Goal: Task Accomplishment & Management: Complete application form

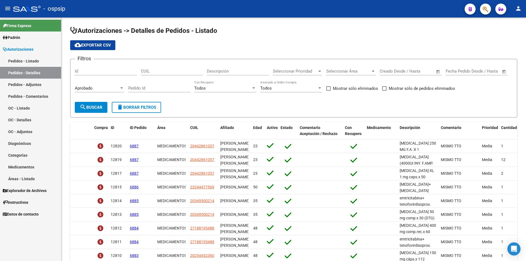
click at [102, 69] on input "Id" at bounding box center [106, 71] width 62 height 5
click at [28, 56] on link "Pedidos - Listado" at bounding box center [30, 61] width 61 height 12
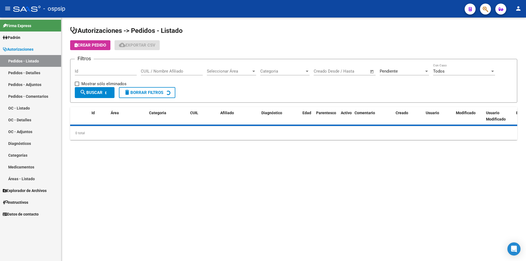
click at [385, 72] on span "Pendiente" at bounding box center [389, 71] width 18 height 5
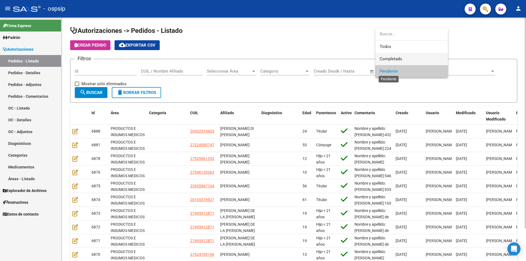
click at [389, 57] on span "Completado" at bounding box center [391, 58] width 22 height 5
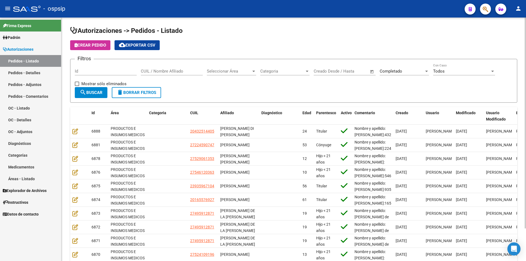
click at [96, 76] on div "Id" at bounding box center [106, 72] width 62 height 17
click at [96, 70] on input "Id" at bounding box center [106, 71] width 62 height 5
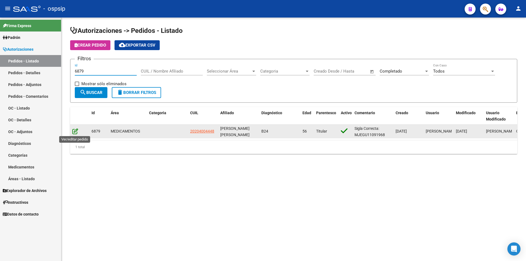
type input "6879"
click at [76, 131] on icon at bounding box center [75, 131] width 6 height 6
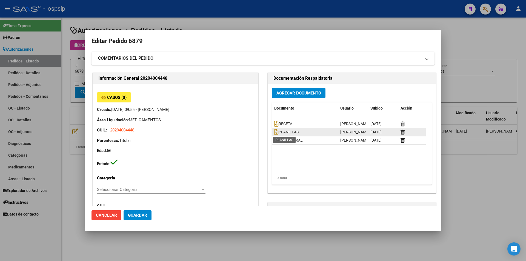
click at [277, 132] on span "PLANILLAS" at bounding box center [286, 132] width 24 height 4
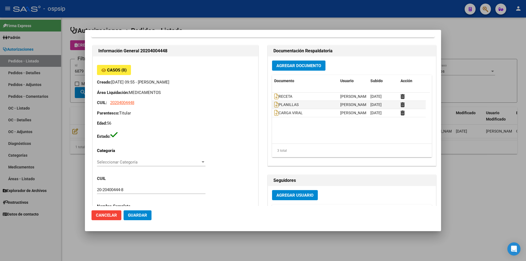
scroll to position [55, 0]
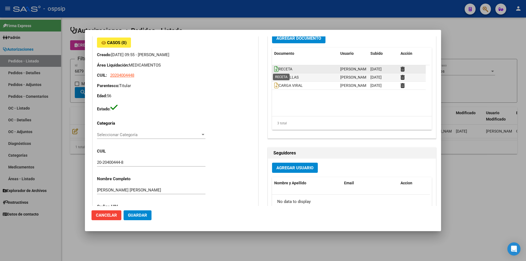
click at [274, 68] on icon at bounding box center [276, 69] width 4 height 6
click at [295, 40] on span "Agregar Documento" at bounding box center [298, 38] width 45 height 5
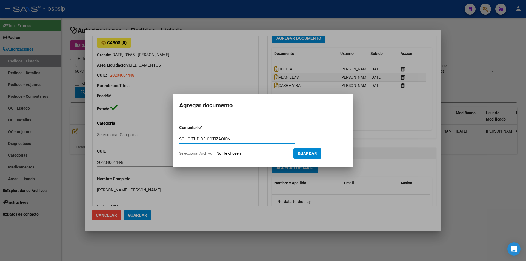
type input "SOLICITUD DE COTIZACION"
click at [232, 154] on input "Seleccionar Archivo" at bounding box center [252, 153] width 73 height 5
type input "C:\fakepath\Seguimiento_de_Compras - 2025 (5).pdf"
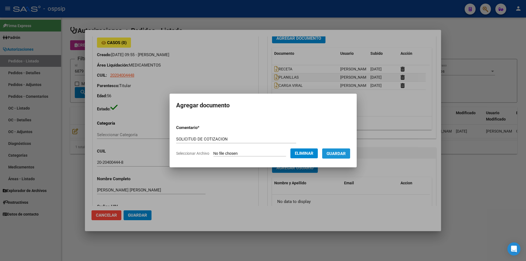
click at [343, 155] on span "Guardar" at bounding box center [336, 153] width 19 height 5
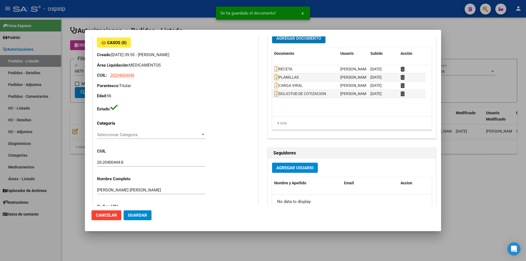
scroll to position [52, 0]
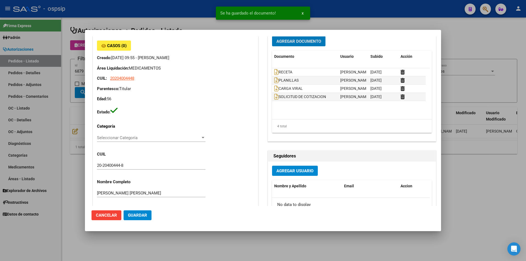
click at [67, 113] on div at bounding box center [263, 130] width 526 height 261
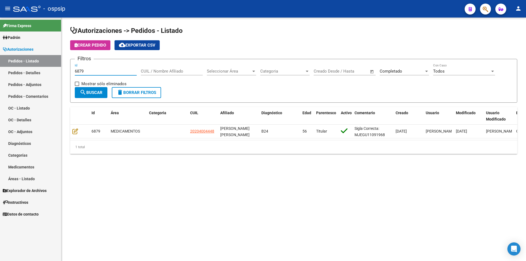
click at [91, 73] on input "6879" at bounding box center [106, 71] width 62 height 5
type input "6880"
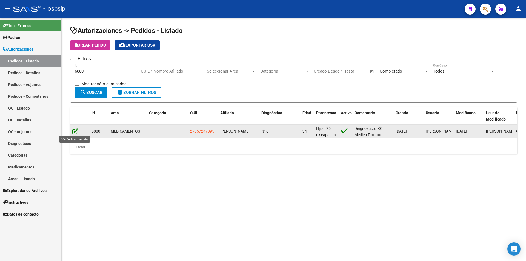
click at [74, 128] on icon at bounding box center [75, 131] width 6 height 6
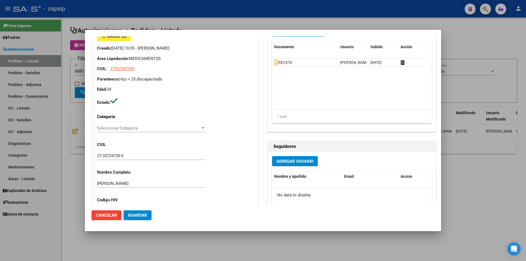
scroll to position [27, 0]
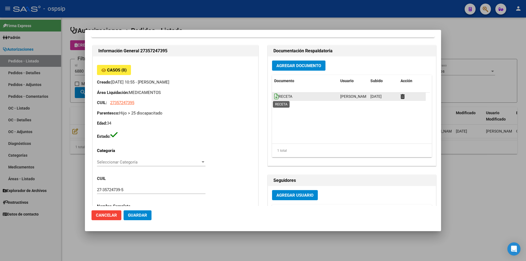
click at [275, 98] on icon at bounding box center [276, 96] width 4 height 6
click at [293, 63] on button "Agregar Documento" at bounding box center [298, 66] width 53 height 10
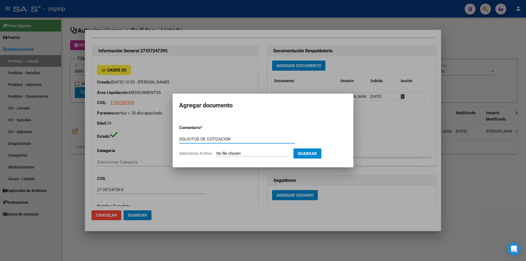
type input "SOLICITUD DE COTIZACION"
click at [257, 153] on input "Seleccionar Archivo" at bounding box center [252, 153] width 73 height 5
type input "C:\fakepath\sol cot 6880.pdf"
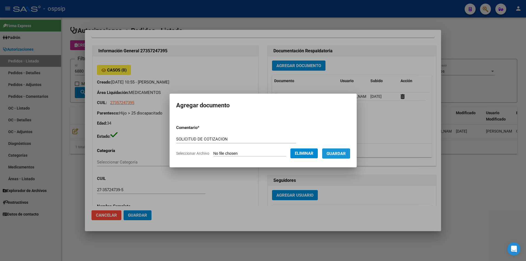
click at [348, 158] on button "Guardar" at bounding box center [336, 153] width 28 height 10
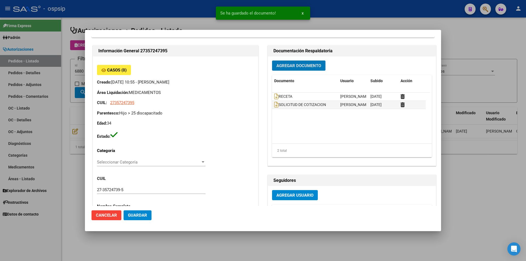
click at [64, 115] on div at bounding box center [263, 130] width 526 height 261
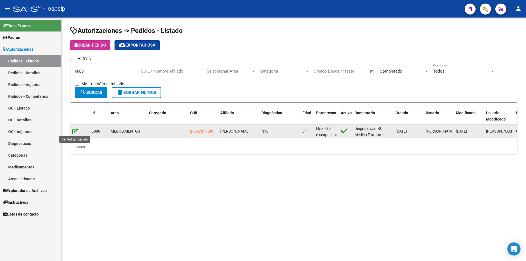
click at [73, 133] on icon at bounding box center [75, 131] width 6 height 6
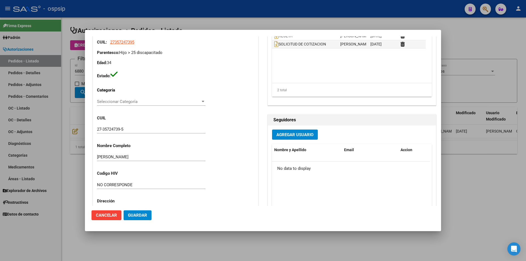
scroll to position [137, 0]
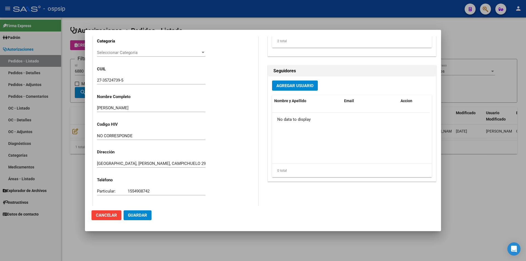
click at [73, 121] on div at bounding box center [263, 130] width 526 height 261
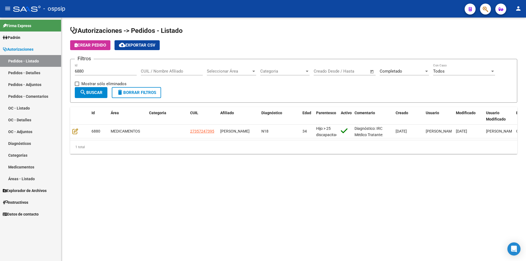
click at [91, 72] on input "6880" at bounding box center [106, 71] width 62 height 5
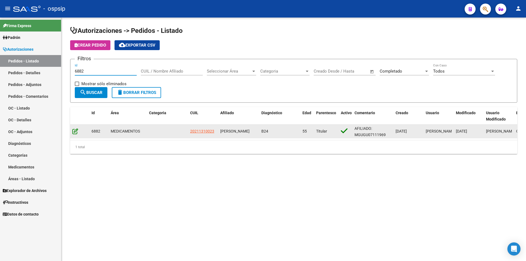
type input "6882"
click at [76, 130] on icon at bounding box center [75, 131] width 6 height 6
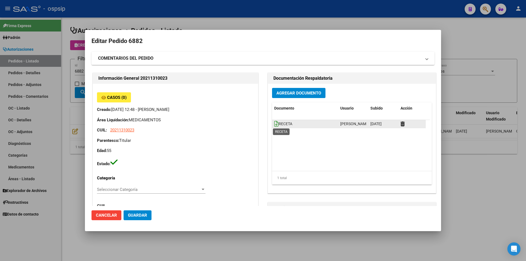
click at [274, 127] on icon at bounding box center [276, 124] width 4 height 6
click at [286, 91] on span "Agregar Documento" at bounding box center [298, 93] width 45 height 5
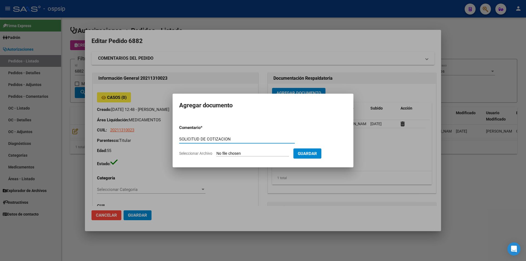
type input "SOLICITUD DE COTIZACION"
click at [252, 152] on input "Seleccionar Archivo" at bounding box center [252, 153] width 73 height 5
type input "C:\fakepath\Seguimiento_de_Compras - 2025 (5).pdf"
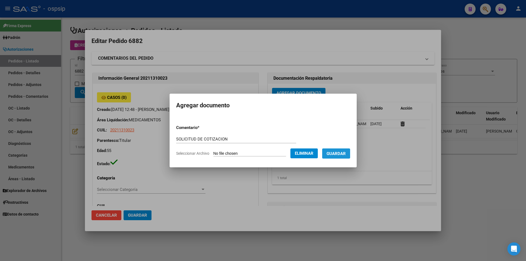
click at [336, 155] on span "Guardar" at bounding box center [336, 153] width 19 height 5
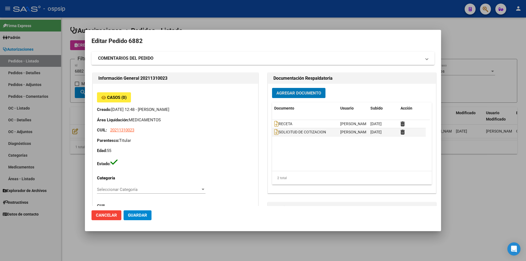
drag, startPoint x: 81, startPoint y: 118, endPoint x: 81, endPoint y: 107, distance: 11.2
click at [81, 117] on div at bounding box center [263, 130] width 526 height 261
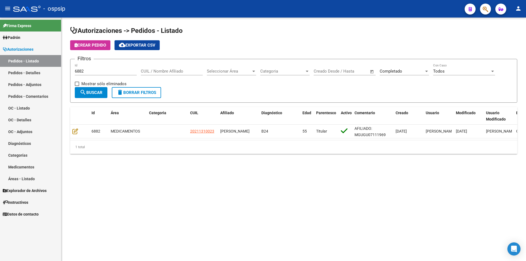
click at [86, 72] on input "6882" at bounding box center [106, 71] width 62 height 5
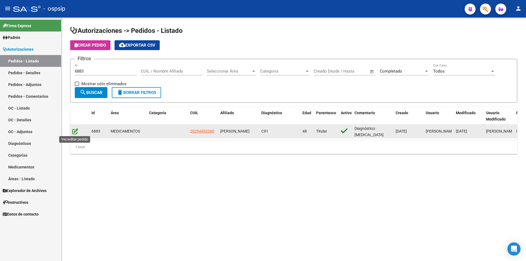
click at [75, 129] on icon at bounding box center [75, 131] width 6 height 6
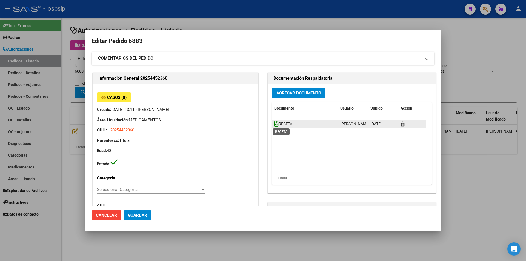
click at [274, 122] on icon at bounding box center [276, 124] width 4 height 6
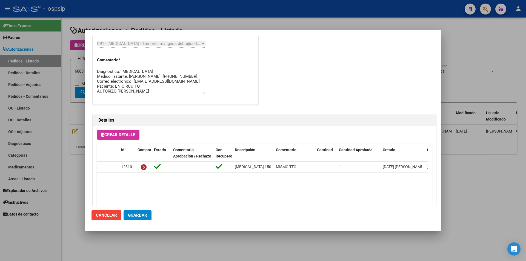
scroll to position [350, 0]
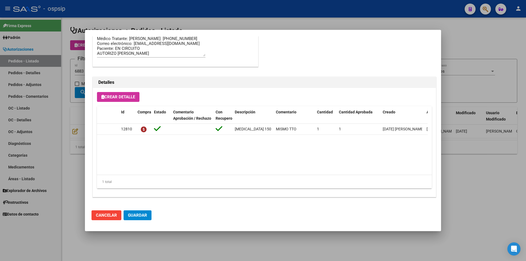
click at [59, 46] on div at bounding box center [263, 130] width 526 height 261
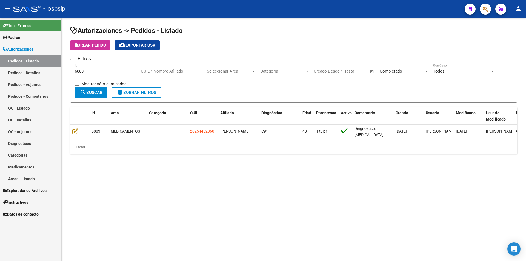
drag, startPoint x: 96, startPoint y: 75, endPoint x: 32, endPoint y: 70, distance: 64.3
click at [32, 70] on mat-sidenav-container "Firma Express Padrón Afiliados Empadronados Movimientos de Afiliados Padrón Ági…" at bounding box center [263, 140] width 526 height 244
drag, startPoint x: 72, startPoint y: 68, endPoint x: 84, endPoint y: 71, distance: 11.7
click at [73, 68] on form "Filtros 6883 Id CUIL / Nombre Afiliado Seleccionar Área Seleccionar Área Catego…" at bounding box center [293, 81] width 447 height 44
click at [95, 70] on input "6883" at bounding box center [106, 71] width 62 height 5
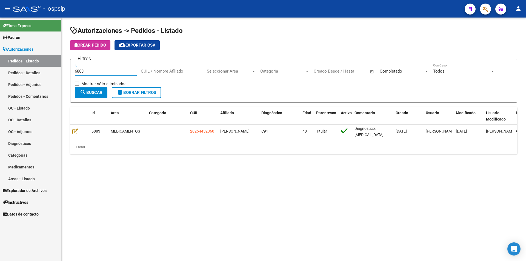
drag, startPoint x: 95, startPoint y: 71, endPoint x: 53, endPoint y: 71, distance: 41.1
click at [53, 71] on mat-sidenav-container "Firma Express Padrón Afiliados Empadronados Movimientos de Afiliados Padrón Ági…" at bounding box center [263, 140] width 526 height 244
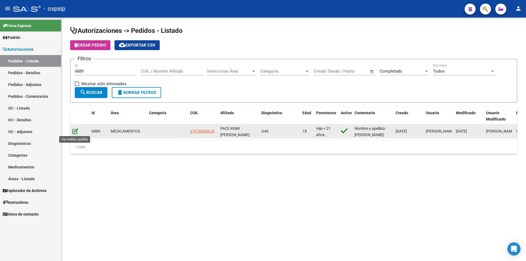
click at [77, 133] on icon at bounding box center [75, 131] width 6 height 6
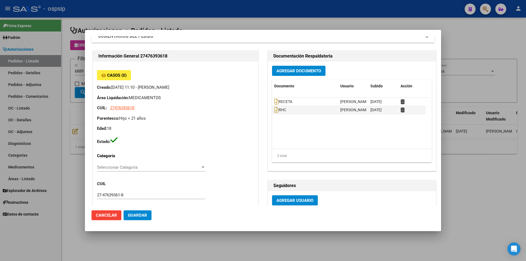
scroll to position [21, 0]
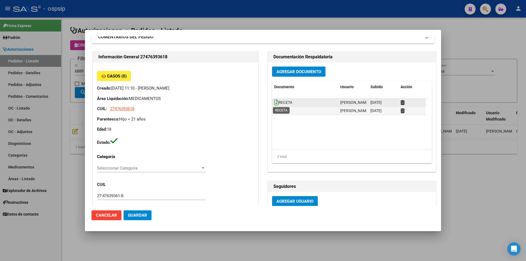
click at [274, 102] on icon at bounding box center [276, 102] width 4 height 6
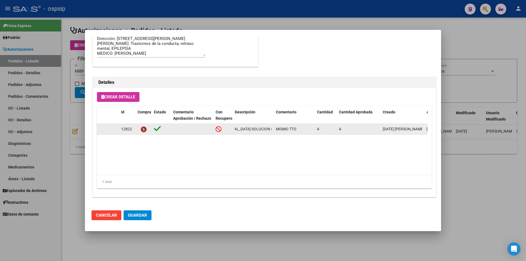
scroll to position [0, 30]
drag, startPoint x: 234, startPoint y: 130, endPoint x: 275, endPoint y: 129, distance: 40.6
click at [275, 129] on div "12822 [MEDICAL_DATA] SOLUCION ORAL 100 ml MISMO TTO 4 4 [DATE] [PERSON_NAME] [D…" at bounding box center [302, 129] width 410 height 11
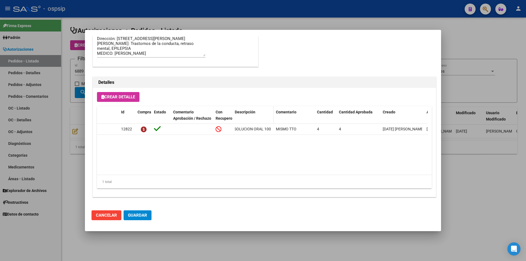
copy span "[MEDICAL_DATA] SOLUCION ORAL 100 ml"
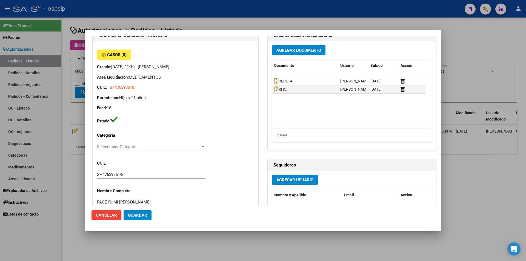
scroll to position [0, 0]
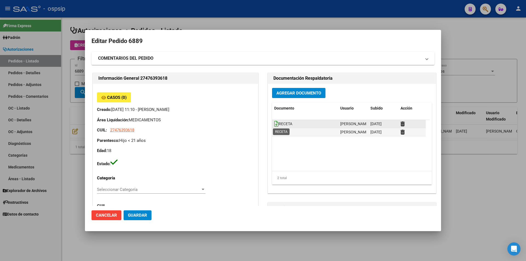
click at [274, 121] on icon at bounding box center [276, 124] width 4 height 6
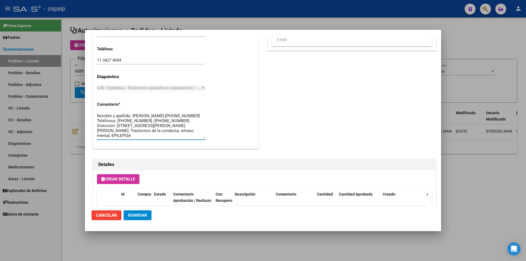
drag, startPoint x: 148, startPoint y: 136, endPoint x: 91, endPoint y: 113, distance: 61.6
click at [91, 113] on mat-dialog-content "Editar Pedido 6889 COMENTARIOS DEL PEDIDO Escriba su comentario aquí. Enviar co…" at bounding box center [263, 121] width 356 height 170
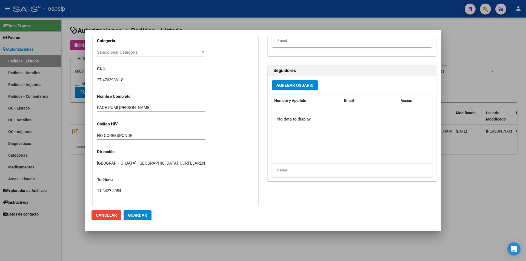
scroll to position [131, 0]
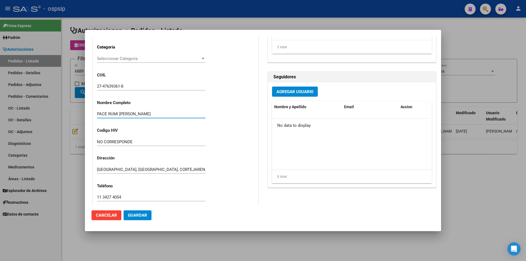
drag, startPoint x: 158, startPoint y: 113, endPoint x: 89, endPoint y: 110, distance: 68.5
click at [89, 110] on mat-dialog-content "Editar Pedido 6889 COMENTARIOS DEL PEDIDO Escriba su comentario aquí. Enviar co…" at bounding box center [263, 121] width 356 height 170
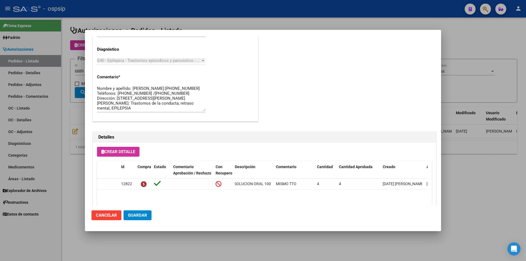
scroll to position [15, 0]
click at [103, 102] on textarea "Nombre y apellido: [PERSON_NAME]:[PHONE_NUMBER] Teléfonos: [PHONE_NUMBER] /[PHO…" at bounding box center [151, 98] width 108 height 26
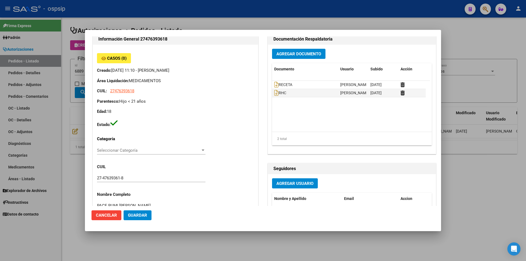
scroll to position [49, 0]
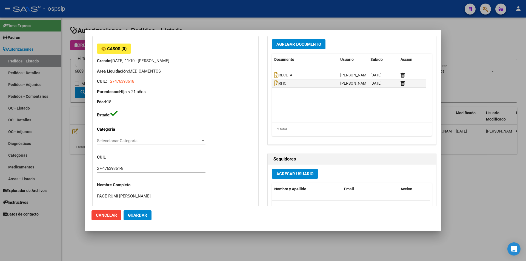
click at [113, 168] on input "27-47639361-8" at bounding box center [151, 168] width 108 height 5
click at [277, 82] on span "RHC" at bounding box center [280, 83] width 12 height 4
click at [275, 82] on icon at bounding box center [276, 83] width 4 height 6
click at [274, 75] on icon at bounding box center [276, 75] width 4 height 6
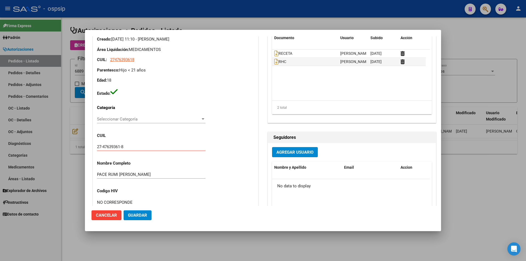
scroll to position [0, 0]
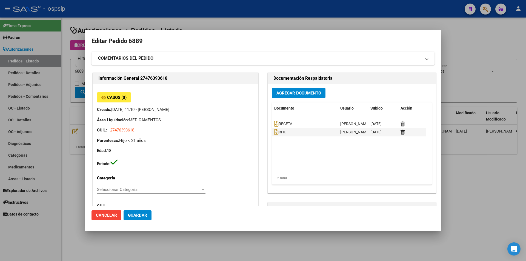
click at [81, 83] on div at bounding box center [263, 130] width 526 height 261
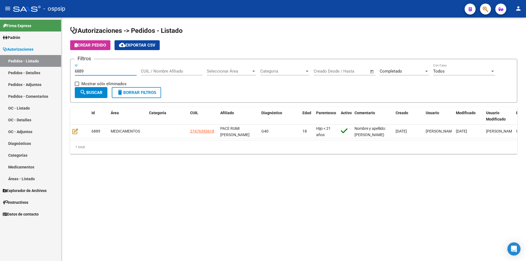
drag, startPoint x: 89, startPoint y: 73, endPoint x: 19, endPoint y: 77, distance: 69.7
click at [19, 77] on mat-sidenav-container "Firma Express Padrón Afiliados Empadronados Movimientos de Afiliados Padrón Ági…" at bounding box center [263, 140] width 526 height 244
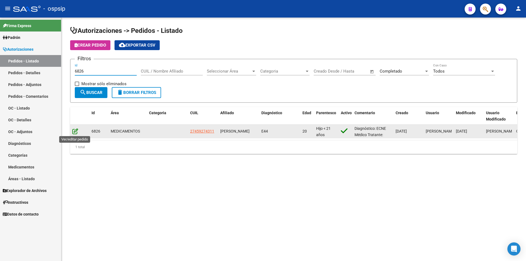
click at [76, 129] on icon at bounding box center [75, 131] width 6 height 6
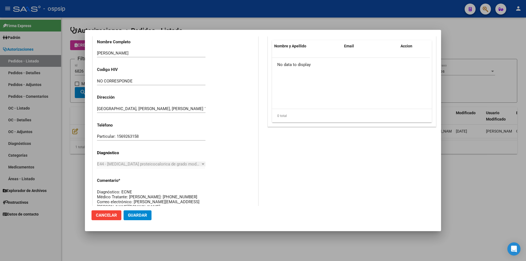
scroll to position [350, 0]
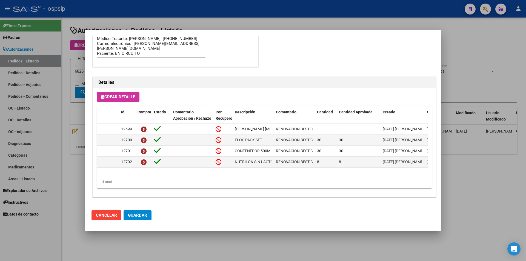
click at [79, 75] on div at bounding box center [263, 130] width 526 height 261
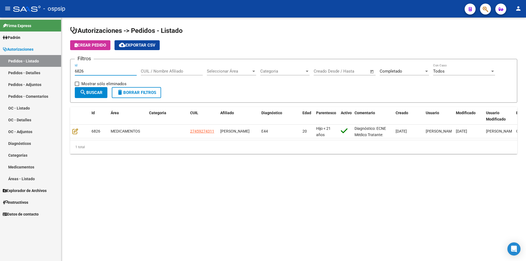
drag, startPoint x: 88, startPoint y: 71, endPoint x: 25, endPoint y: 64, distance: 62.6
click at [25, 64] on mat-sidenav-container "Firma Express Padrón Afiliados Empadronados Movimientos de Afiliados Padrón Ági…" at bounding box center [263, 140] width 526 height 244
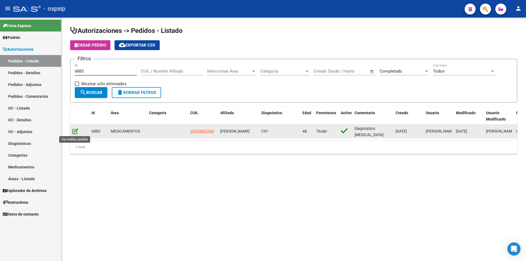
type input "6883"
click at [74, 131] on icon at bounding box center [75, 131] width 6 height 6
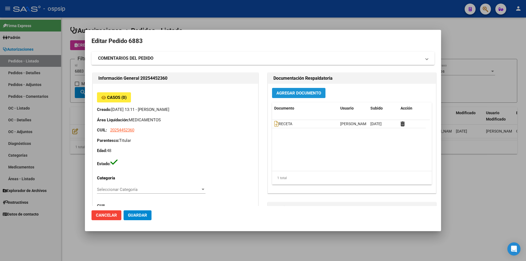
click at [304, 97] on button "Agregar Documento" at bounding box center [298, 93] width 53 height 10
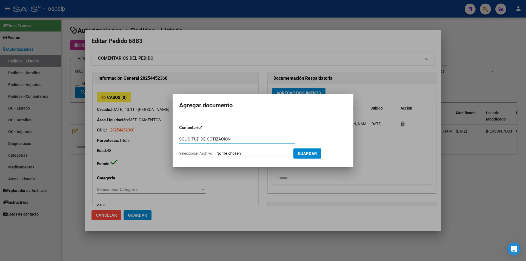
type input "SOLICITUD DE COTIZACION"
click at [245, 157] on form "Comentario * SOLICITUD DE COTIZACION Comentario Seleccionar Archivo Guardar" at bounding box center [263, 141] width 168 height 40
click at [245, 154] on input "Seleccionar Archivo" at bounding box center [252, 153] width 73 height 5
type input "C:\fakepath\SOL COT 6883.pdf"
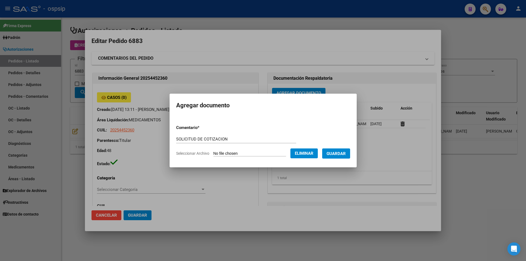
click at [345, 158] on button "Guardar" at bounding box center [336, 153] width 28 height 10
